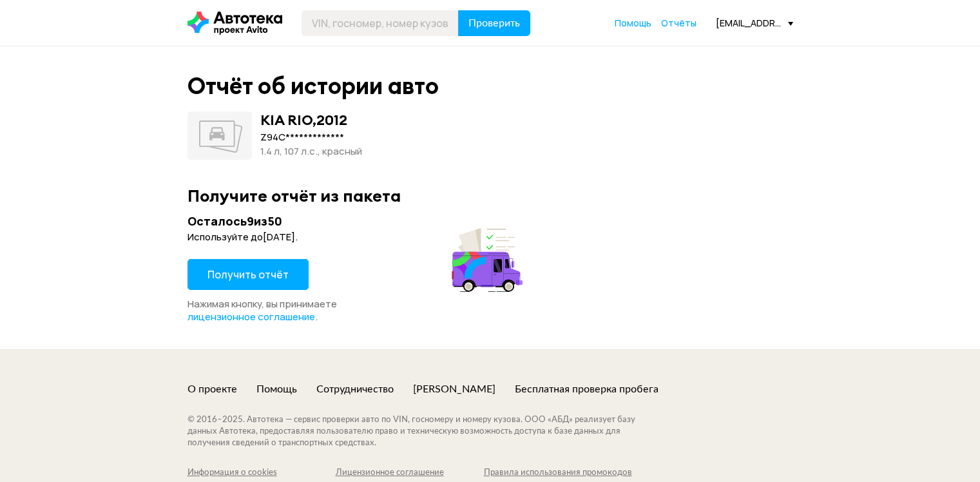
click at [291, 276] on button "Получить отчёт" at bounding box center [247, 274] width 121 height 31
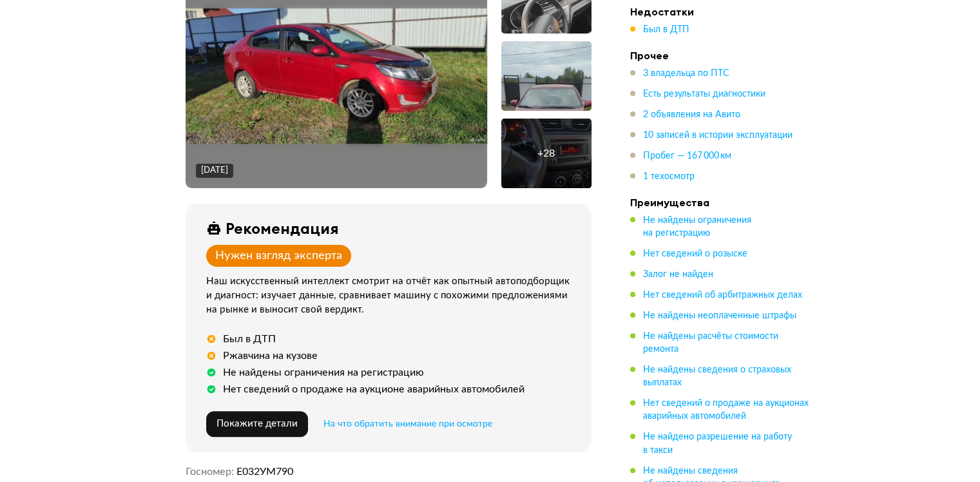
scroll to position [368, 0]
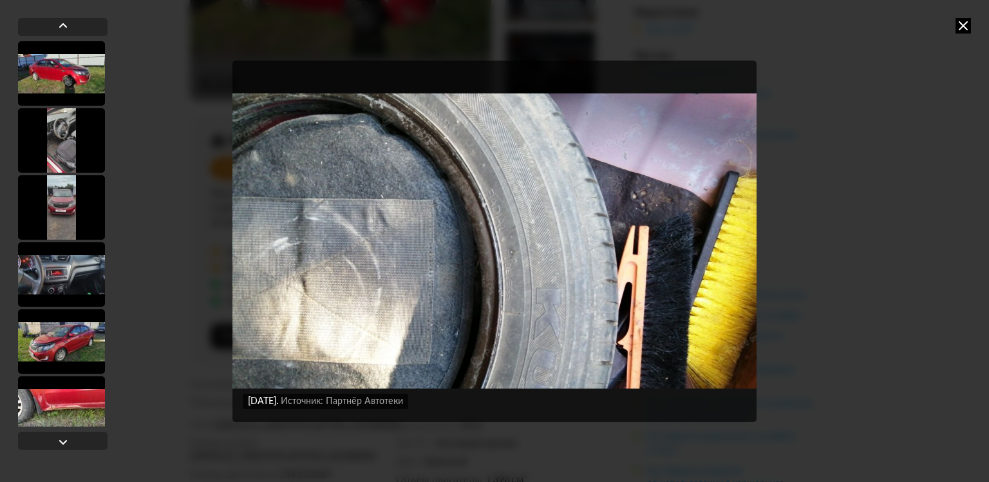
click at [969, 49] on div "[DATE] Источник: Авито [DATE] Источник: Авито [DATE] Источник: Авито [DATE] Ист…" at bounding box center [494, 241] width 989 height 482
click at [964, 26] on icon at bounding box center [963, 25] width 15 height 15
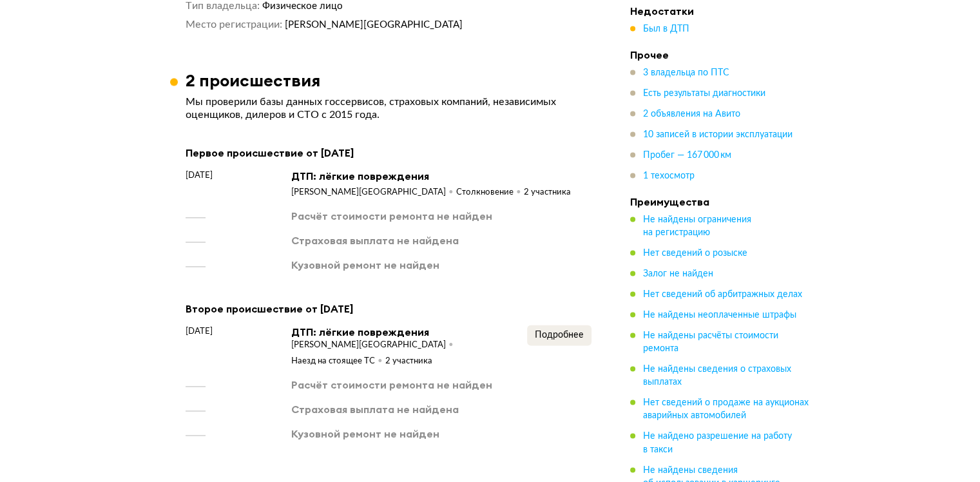
scroll to position [1940, 0]
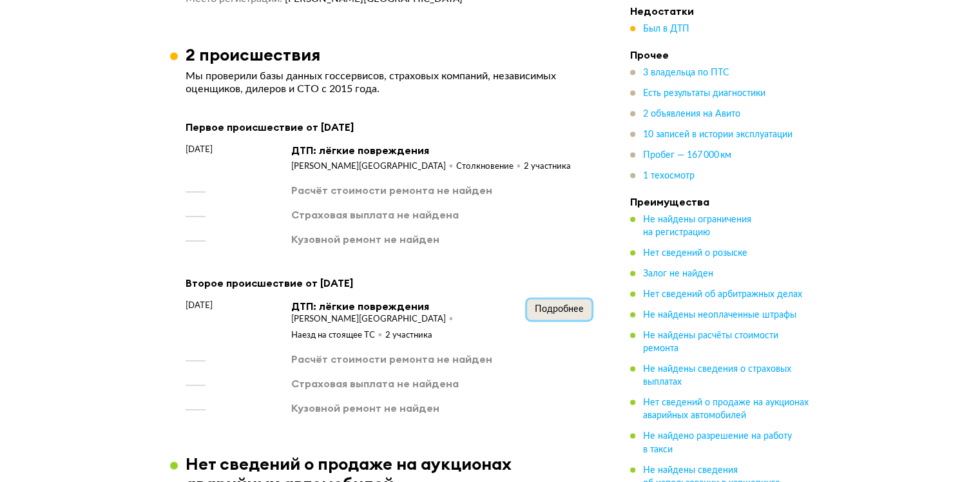
click at [554, 299] on button "Подробнее" at bounding box center [559, 309] width 64 height 21
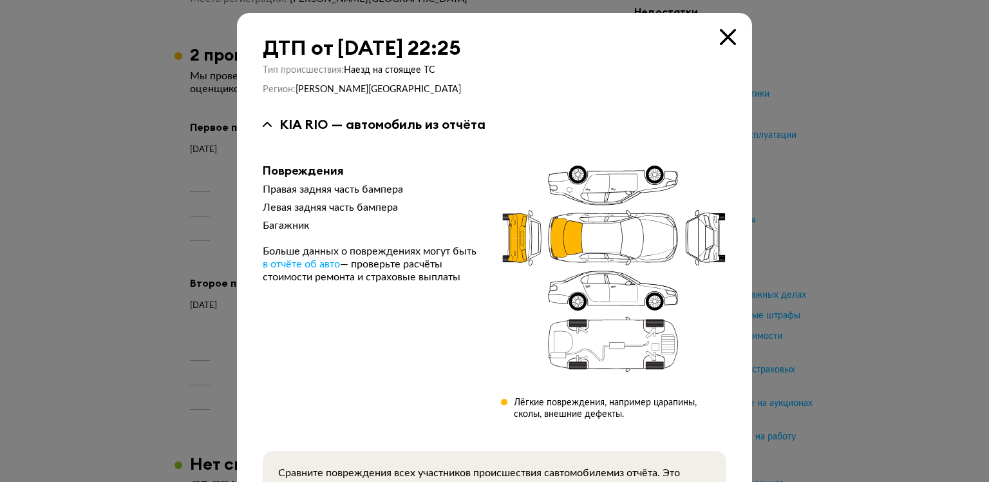
click at [796, 227] on div at bounding box center [494, 241] width 989 height 482
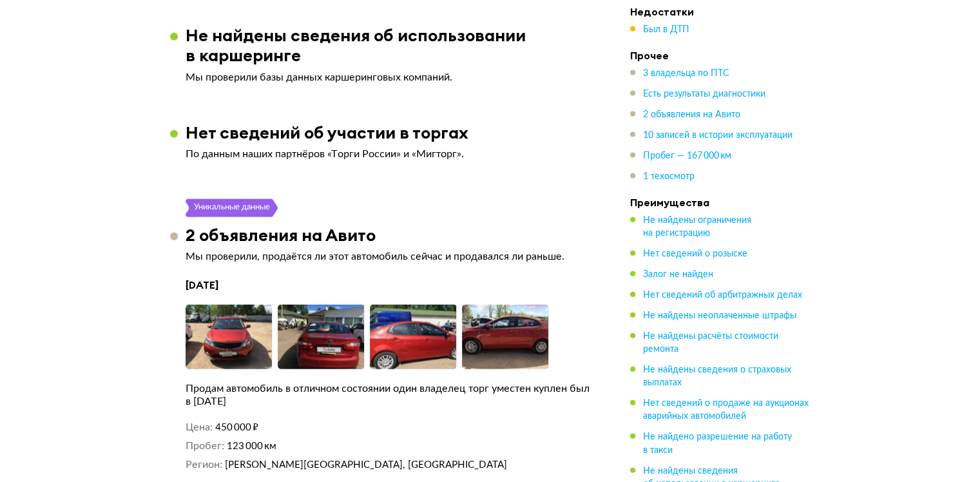
scroll to position [2894, 0]
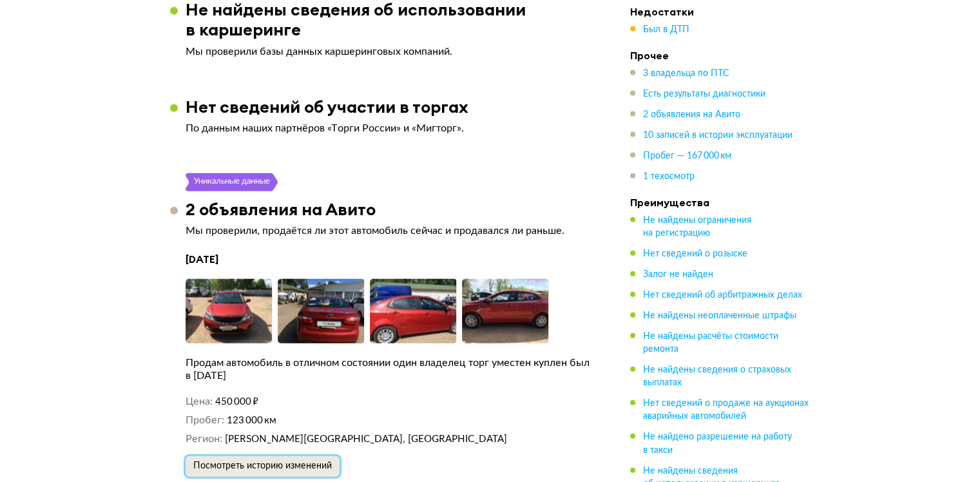
click at [314, 461] on span "Посмотреть историю изменений" at bounding box center [262, 465] width 138 height 9
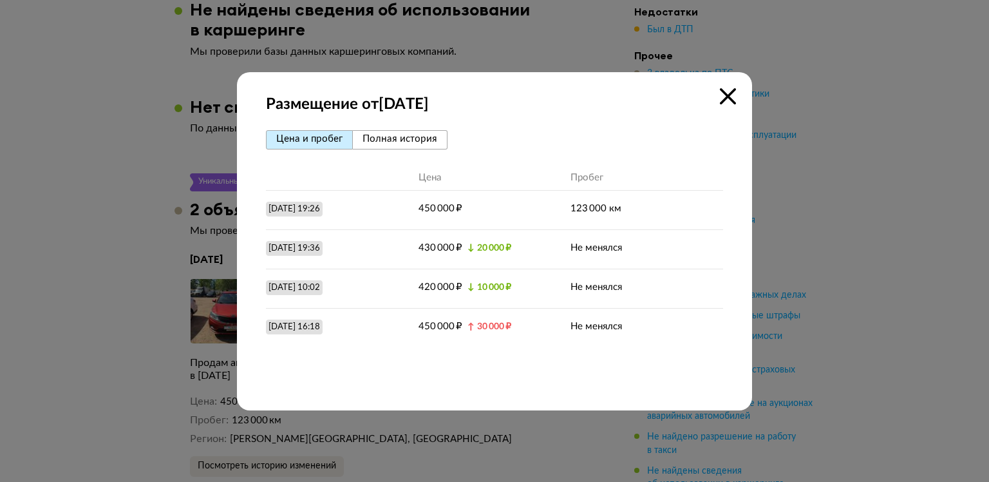
click at [731, 98] on icon at bounding box center [728, 96] width 16 height 16
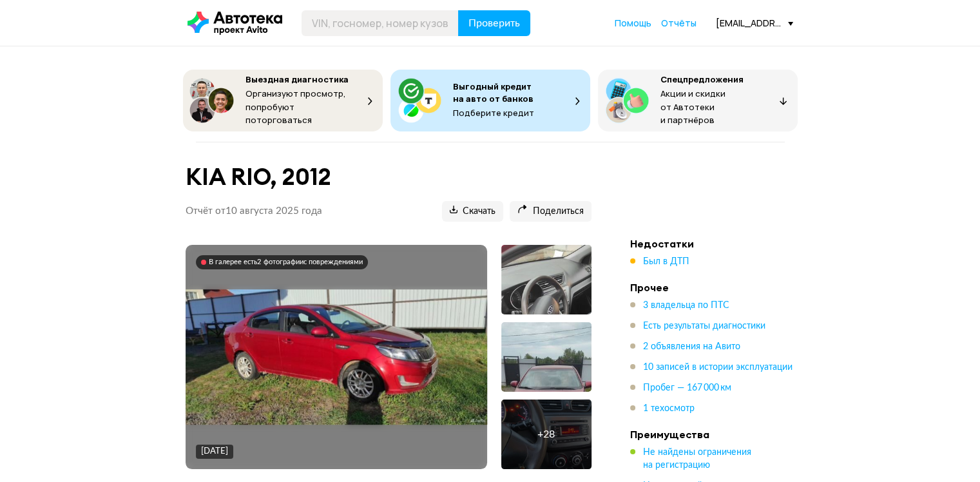
scroll to position [63, 0]
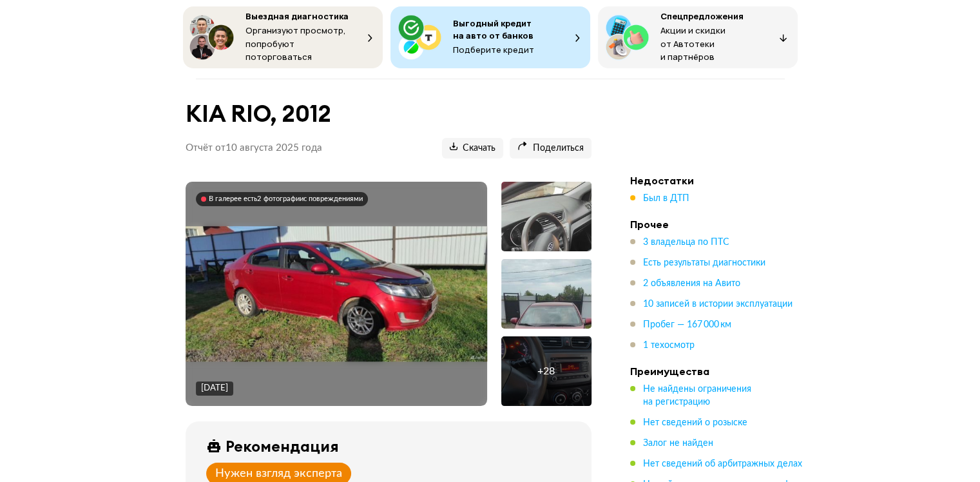
click at [365, 304] on img at bounding box center [336, 294] width 301 height 136
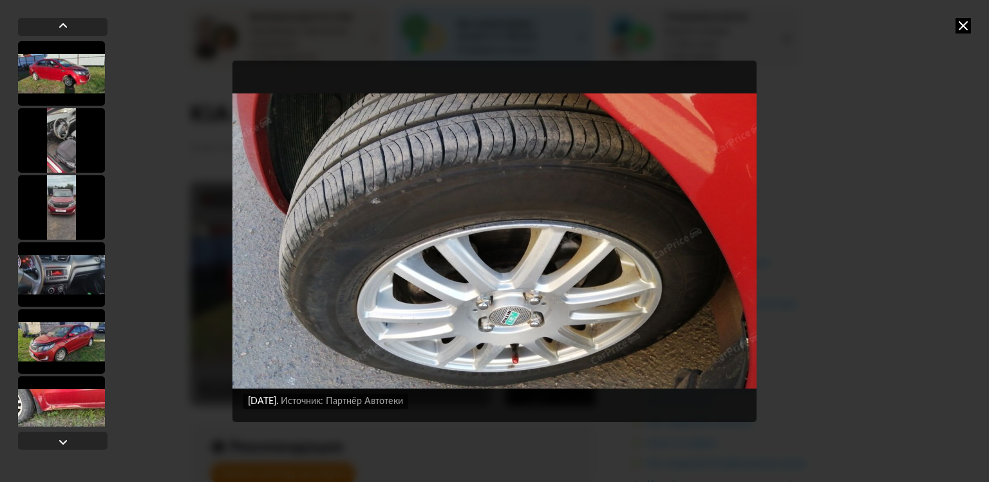
click at [928, 142] on div "[DATE] Источник: Авито [DATE] Источник: Авито [DATE] Источник: Авито [DATE] Ист…" at bounding box center [494, 241] width 989 height 482
click at [972, 24] on div "[DATE] Источник: Авито [DATE] Источник: Авито [DATE] Источник: Авито [DATE] Ист…" at bounding box center [494, 241] width 989 height 482
click at [961, 29] on icon at bounding box center [963, 25] width 15 height 15
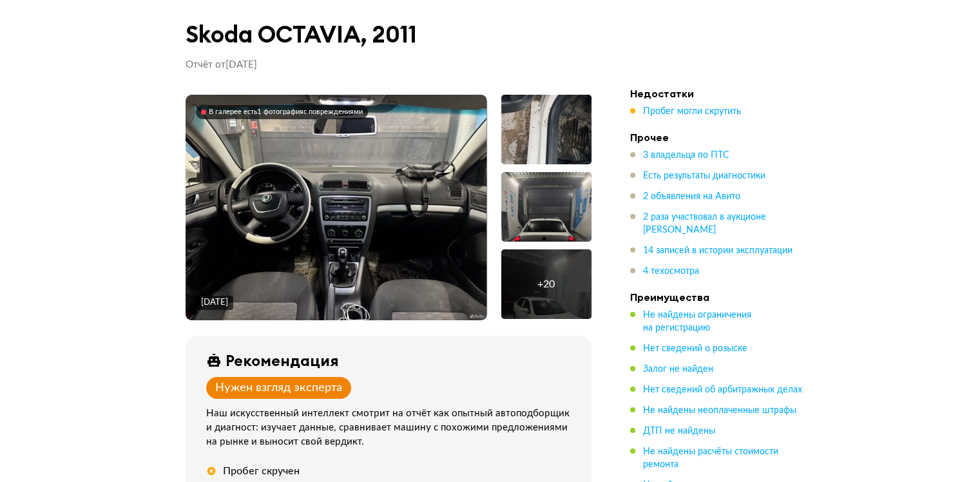
click at [350, 218] on img at bounding box center [336, 207] width 301 height 225
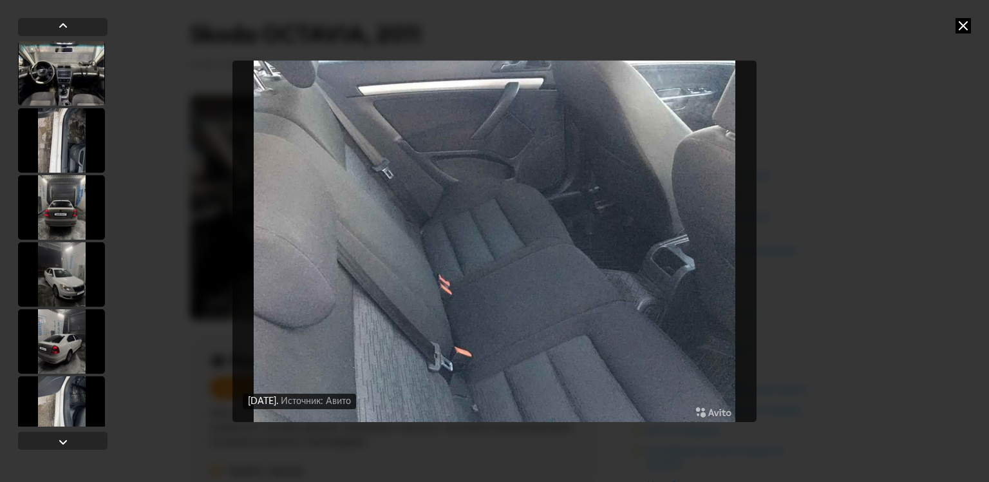
click at [968, 25] on icon at bounding box center [963, 25] width 15 height 15
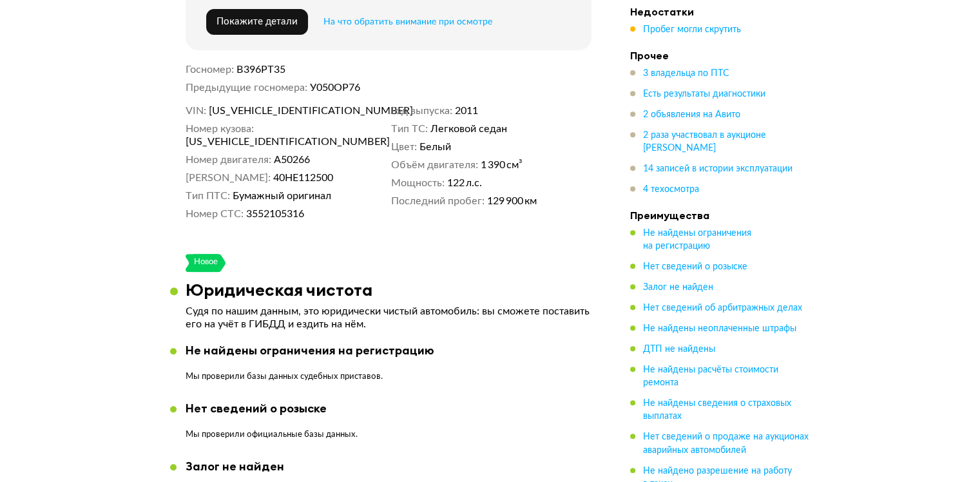
scroll to position [344, 0]
